Goal: Task Accomplishment & Management: Use online tool/utility

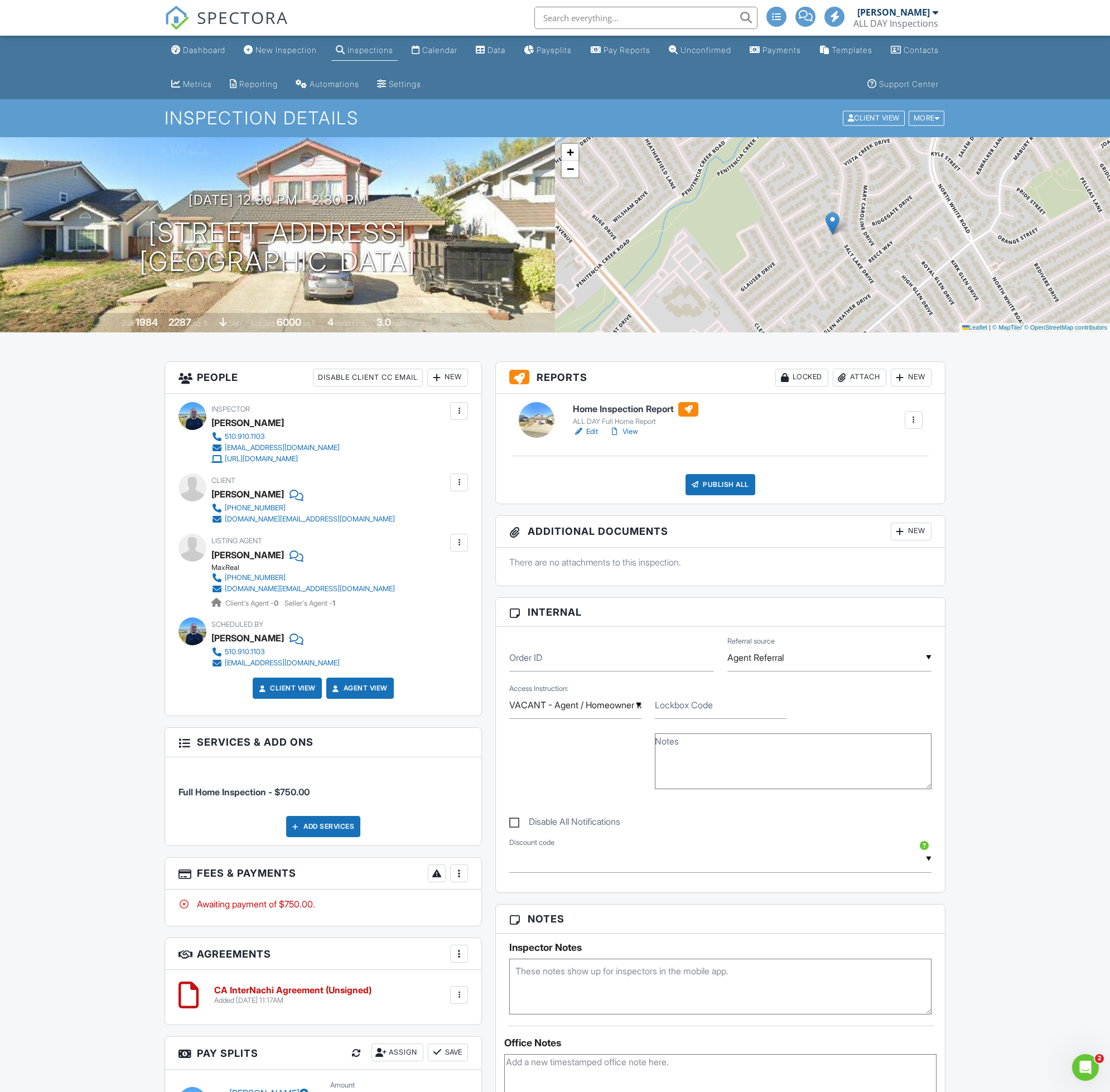
click at [212, 56] on link "Dashboard" at bounding box center [198, 51] width 63 height 21
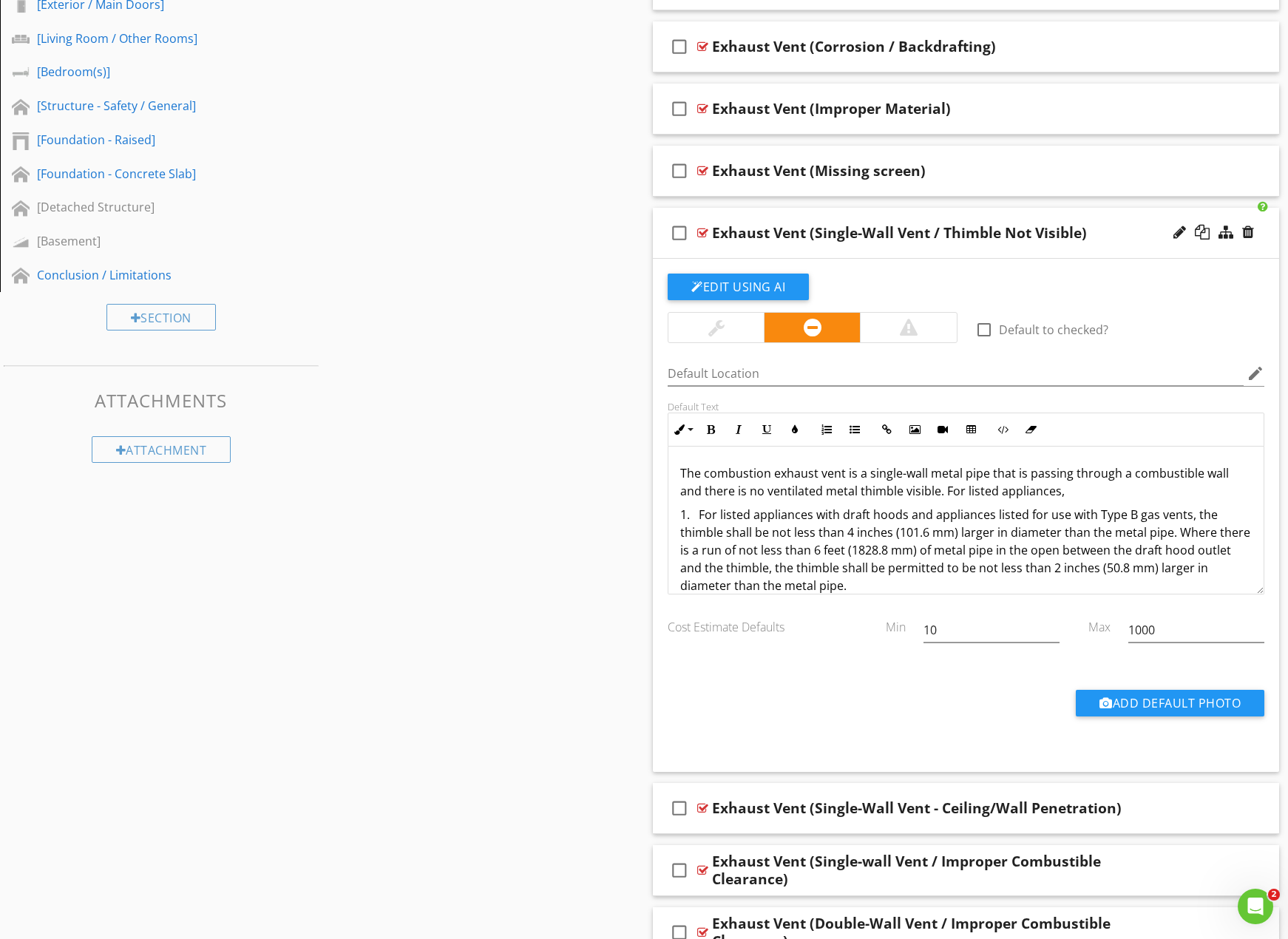
click at [1069, 492] on p "The combustion exhaust vent is a single-wall metal pipe that is passing through…" at bounding box center [966, 482] width 572 height 36
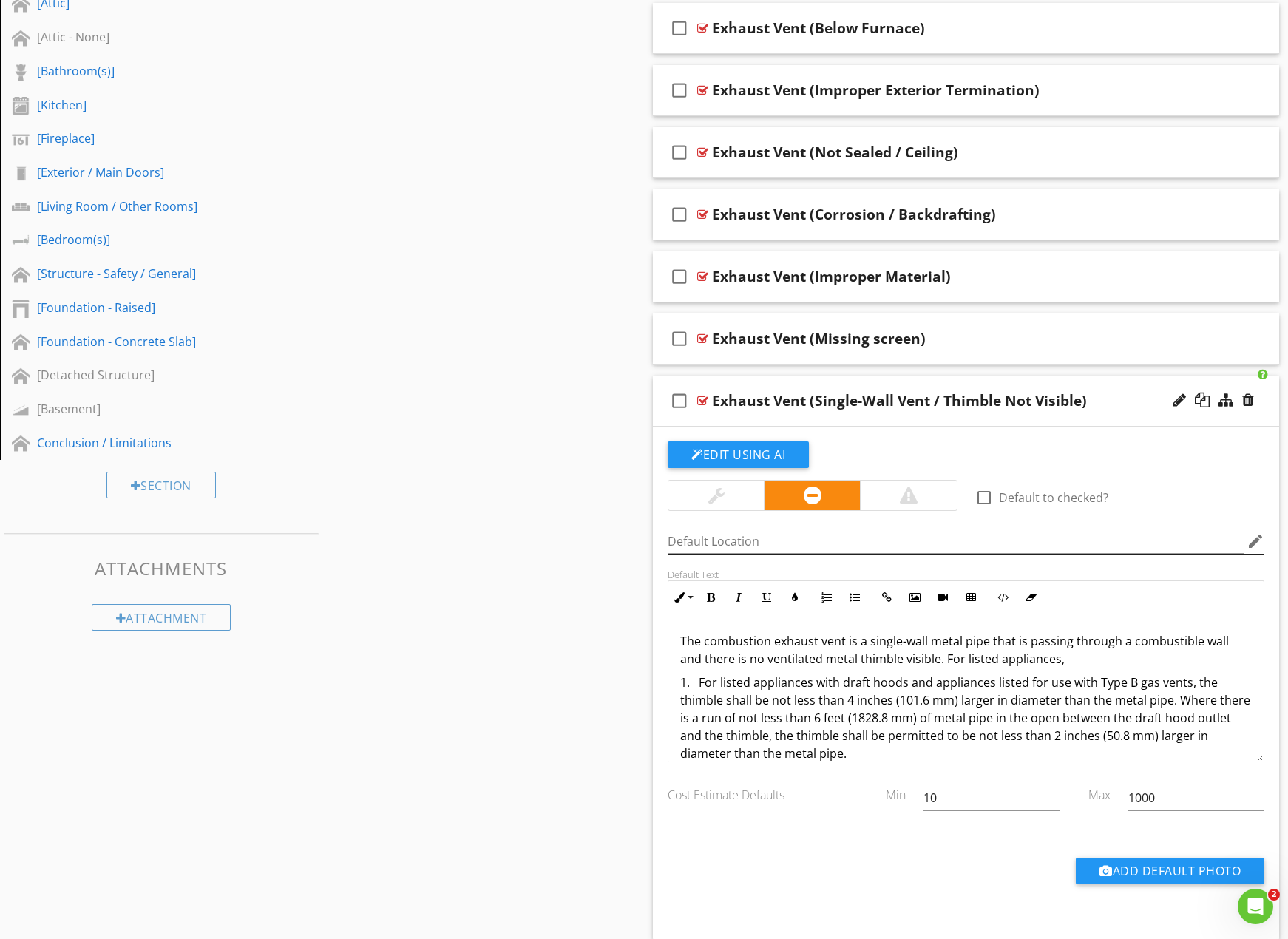
scroll to position [855, 0]
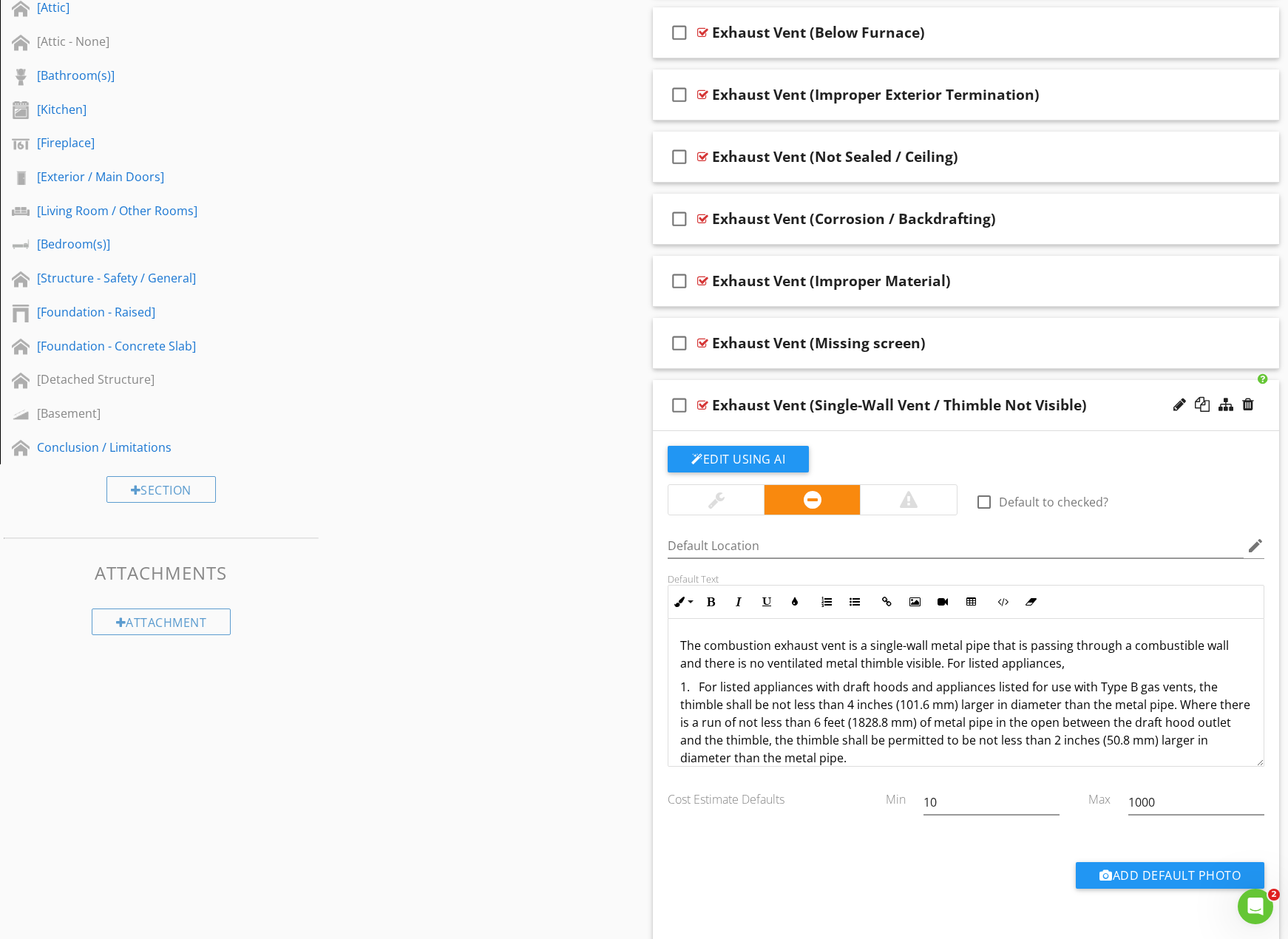
click at [948, 659] on p "The combustion exhaust vent is a single-wall metal pipe that is passing through…" at bounding box center [966, 654] width 572 height 36
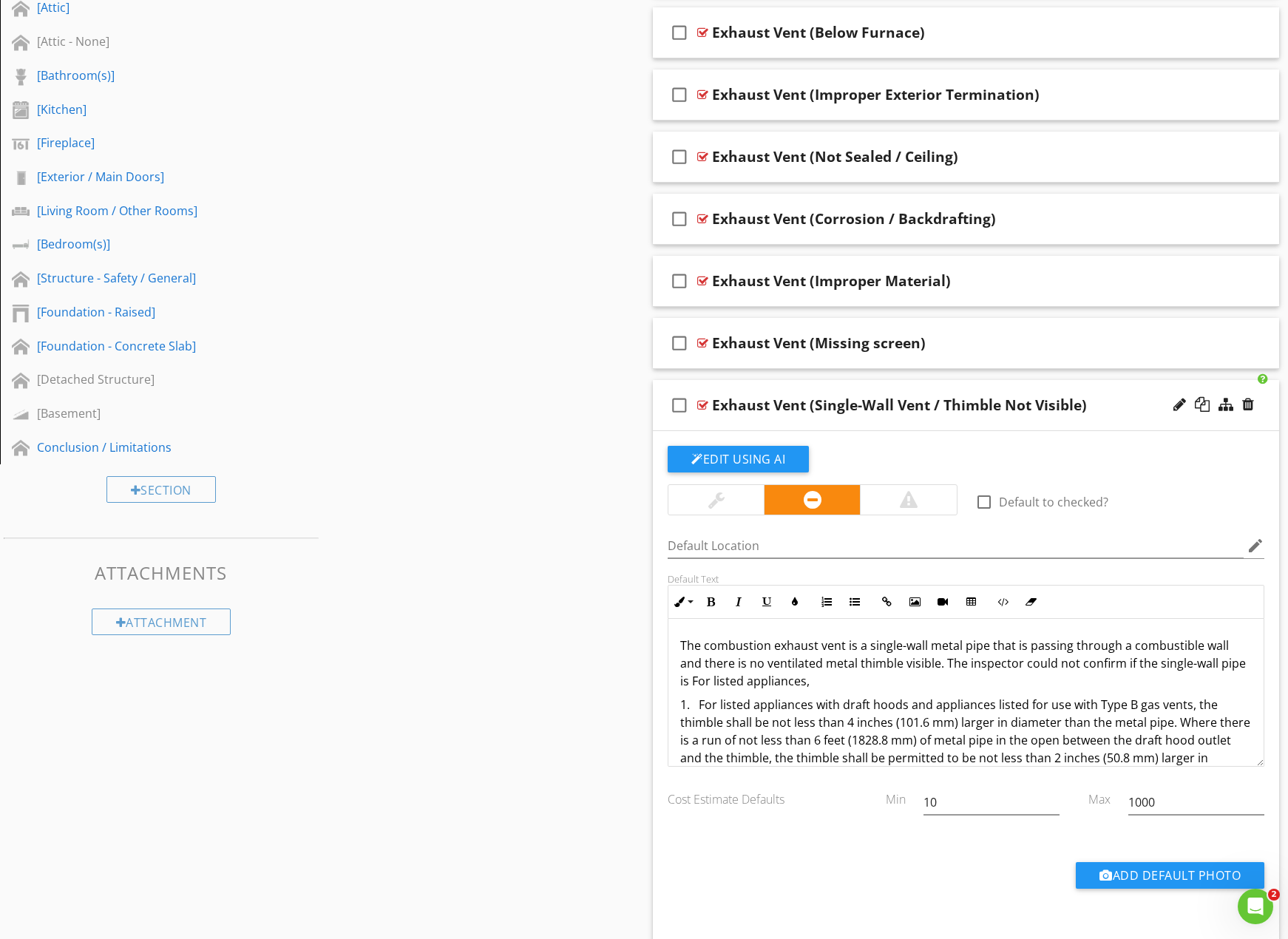
click at [692, 676] on p "The combustion exhaust vent is a single-wall metal pipe that is passing through…" at bounding box center [966, 664] width 572 height 53
click at [945, 663] on p "The combustion exhaust vent is a single-wall metal pipe that is passing through…" at bounding box center [966, 664] width 572 height 53
click at [882, 680] on p "The combustion exhaust vent is a single-wall metal pipe that is passing through…" at bounding box center [966, 664] width 572 height 53
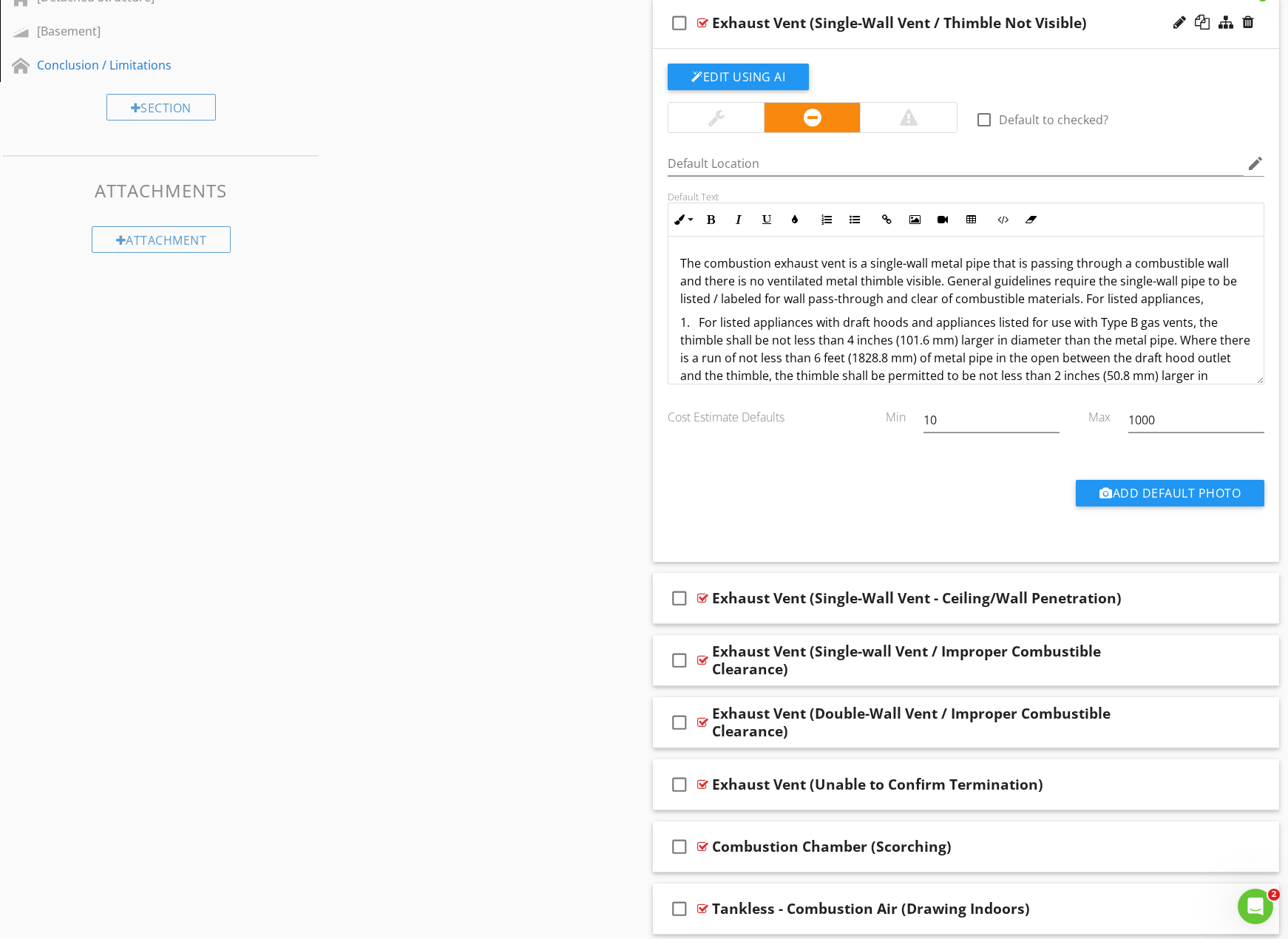
scroll to position [1288, 0]
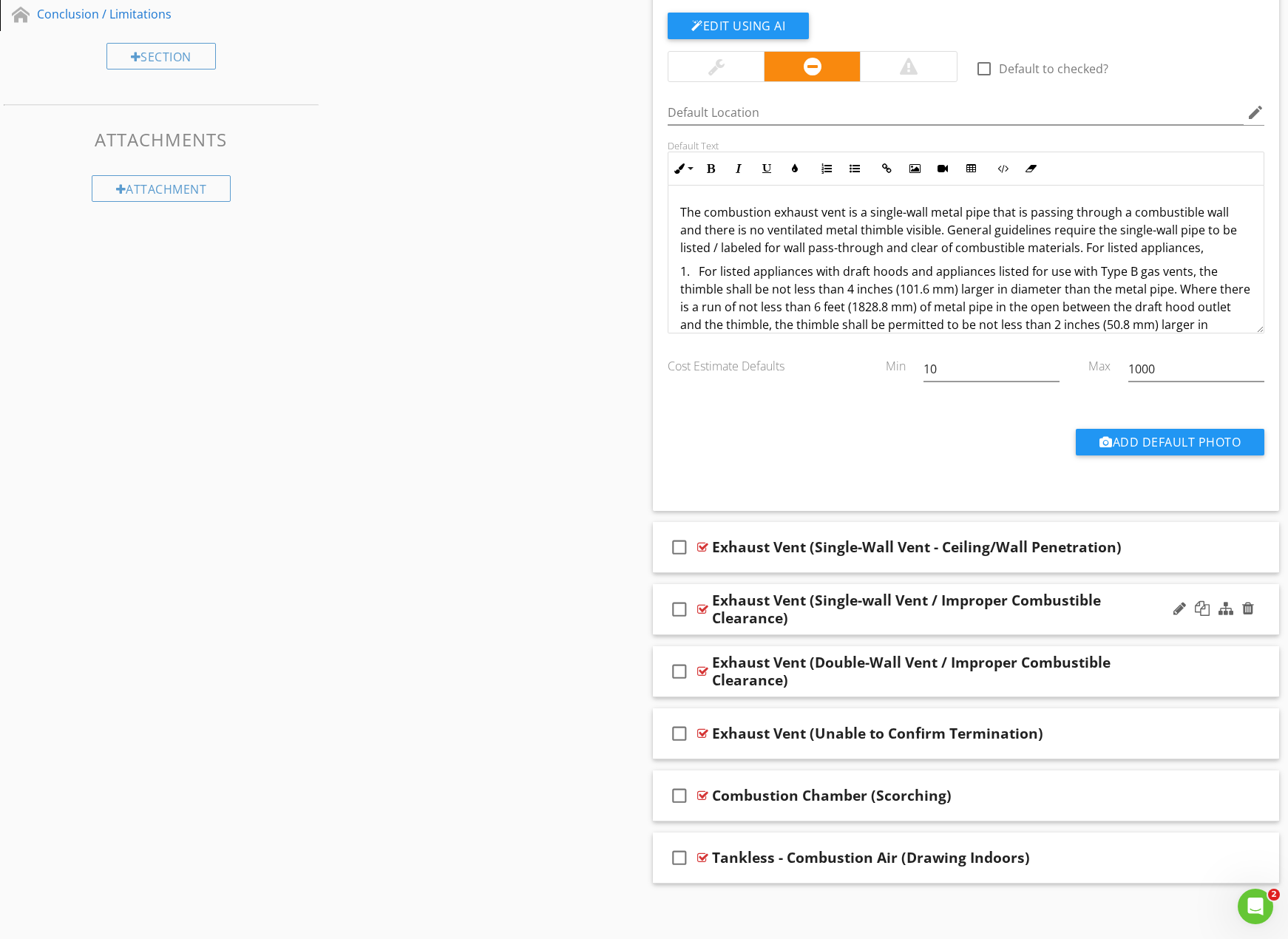
click at [1101, 616] on div "Exhaust Vent (Single-wall Vent / Improper Combustible Clearance)" at bounding box center [936, 609] width 448 height 36
click at [1110, 620] on div "check_box_outline_blank Exhaust Vent (Single-wall Vent / Improper Combustible C…" at bounding box center [966, 610] width 626 height 51
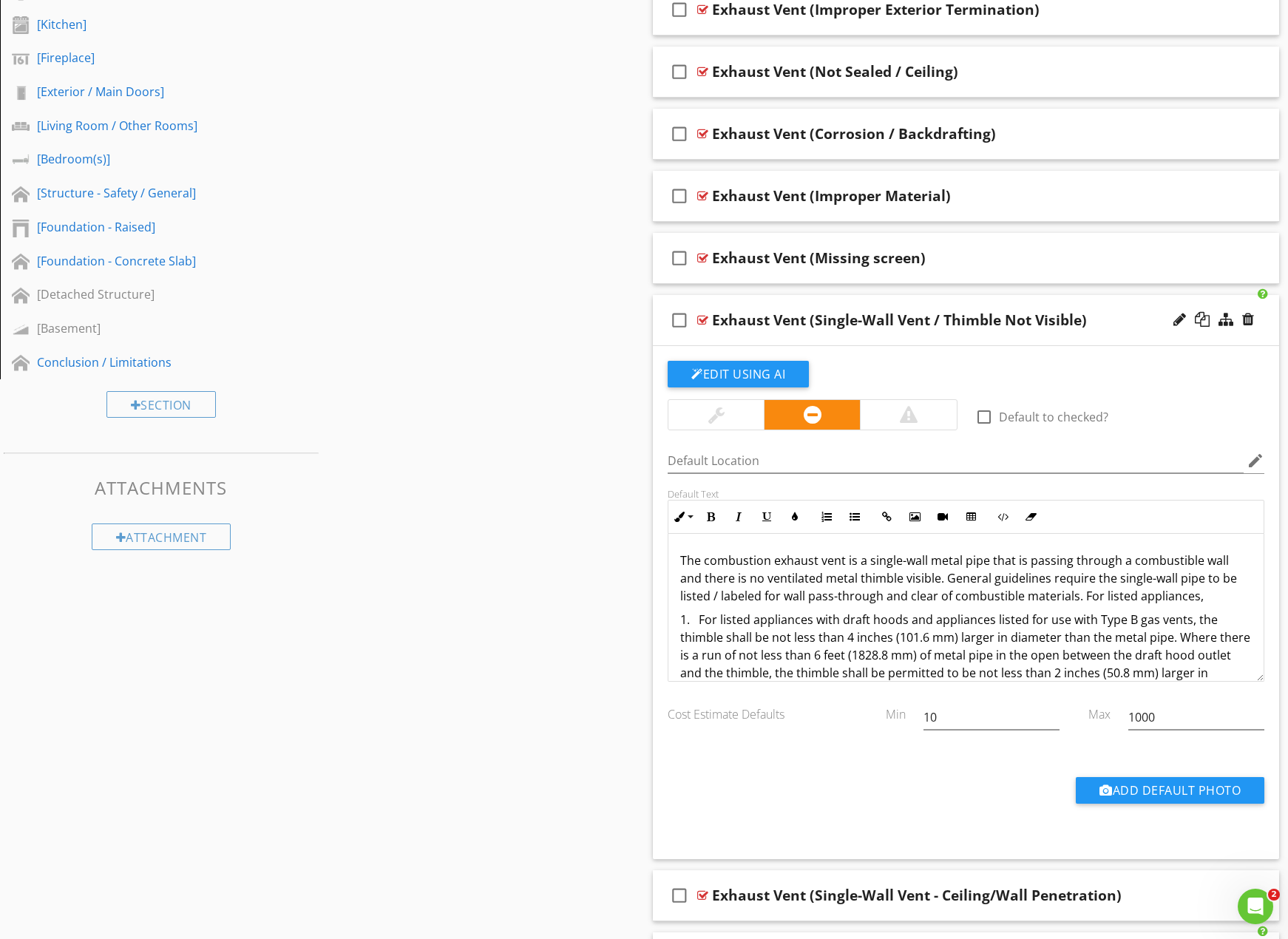
scroll to position [944, 0]
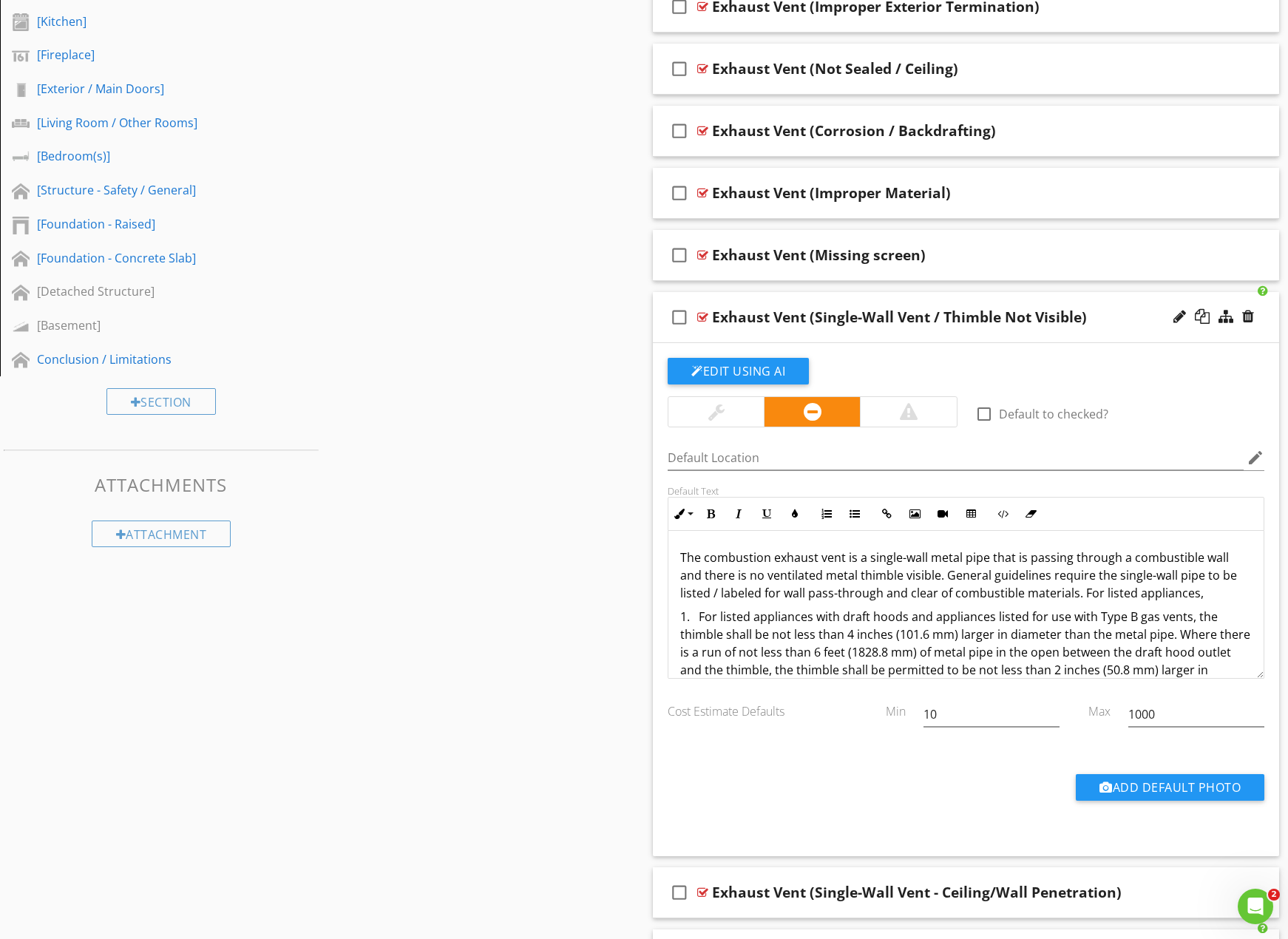
click at [1074, 594] on p "The combustion exhaust vent is a single-wall metal pipe that is passing through…" at bounding box center [966, 575] width 572 height 53
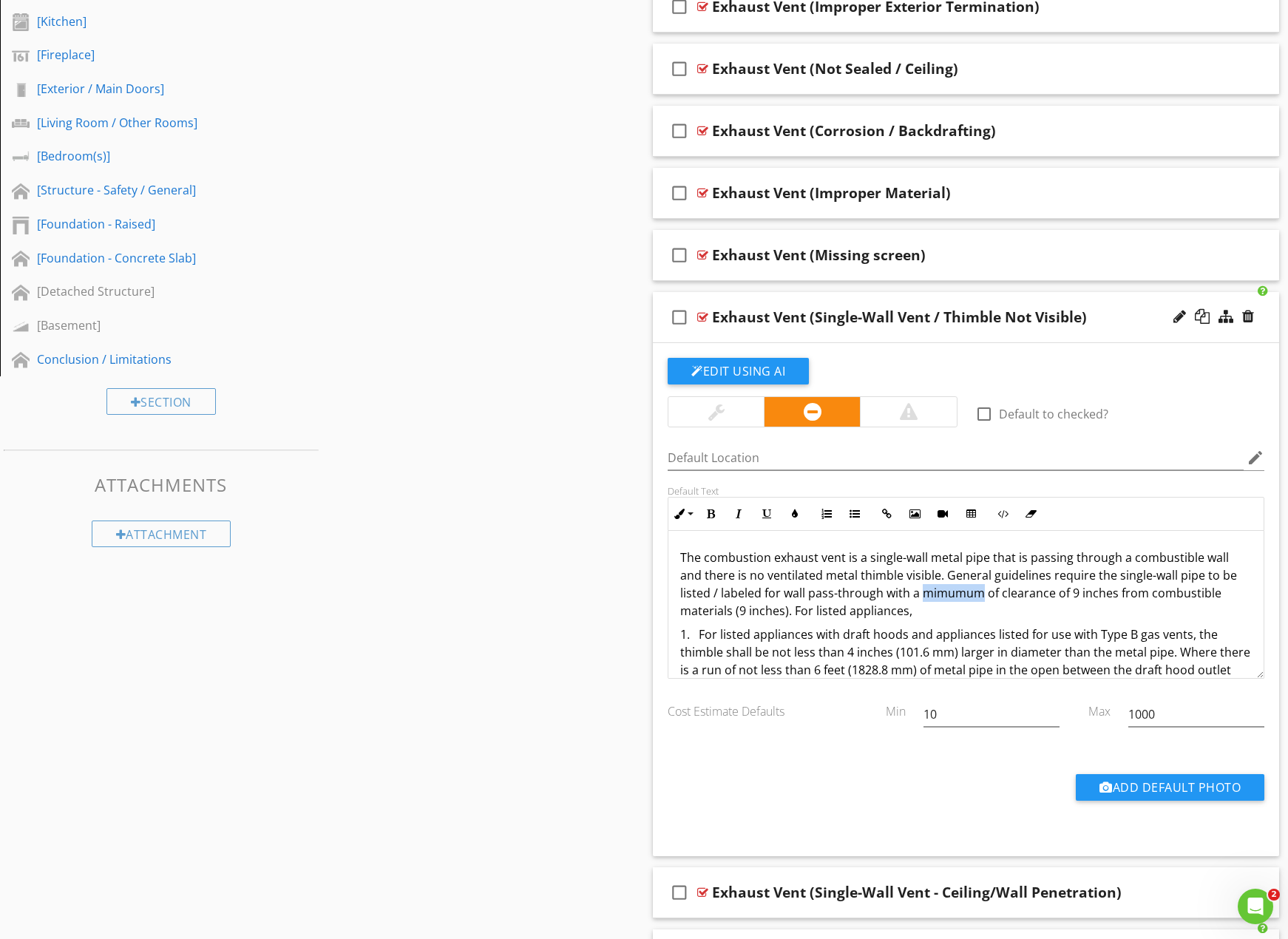
drag, startPoint x: 955, startPoint y: 587, endPoint x: 933, endPoint y: 591, distance: 22.4
click at [933, 591] on p "The combustion exhaust vent is a single-wall metal pipe that is passing through…" at bounding box center [966, 584] width 572 height 71
click at [938, 594] on p "The combustion exhaust vent is a single-wall metal pipe that is passing through…" at bounding box center [966, 584] width 572 height 71
click at [1096, 603] on p "The combustion exhaust vent is a single-wall metal pipe that is passing through…" at bounding box center [966, 584] width 572 height 71
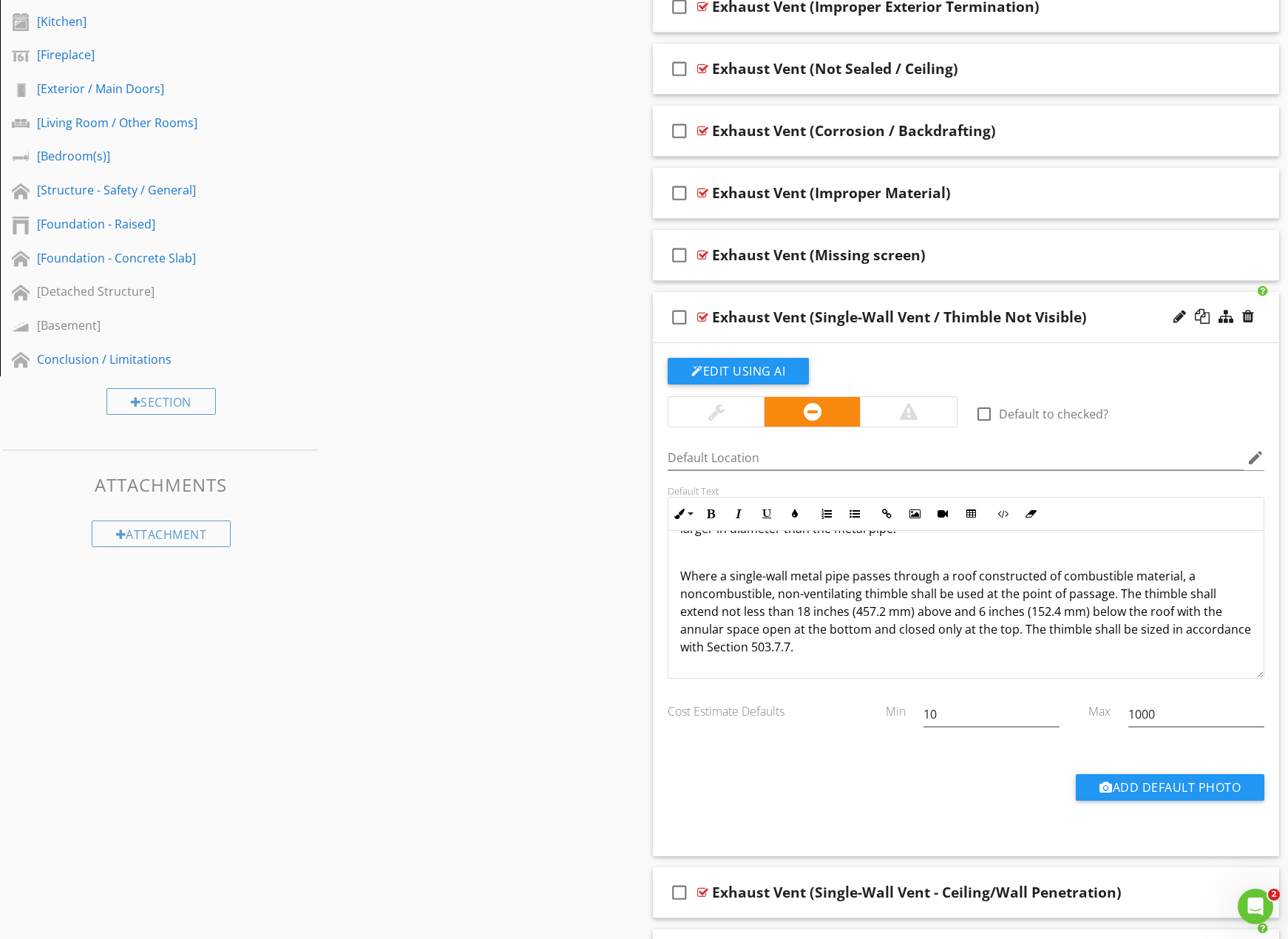
scroll to position [1221, 0]
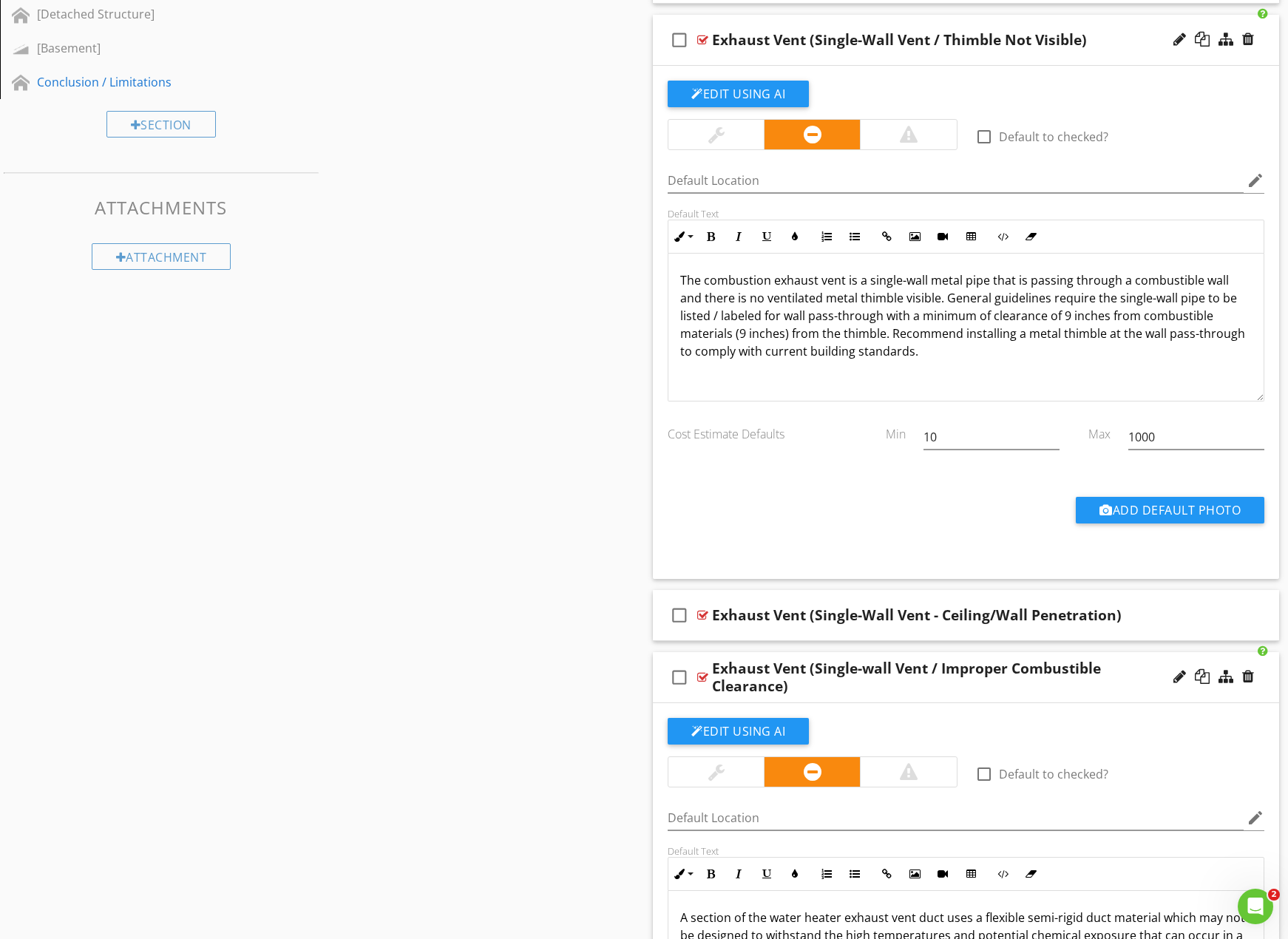
click at [729, 327] on p "The combustion exhaust vent is a single-wall metal pipe that is passing through…" at bounding box center [966, 316] width 572 height 89
click at [1012, 606] on div "Exhaust Vent (Single-Wall Vent - Ceiling/Wall Penetration)" at bounding box center [917, 615] width 410 height 18
